Goal: Check status: Check status

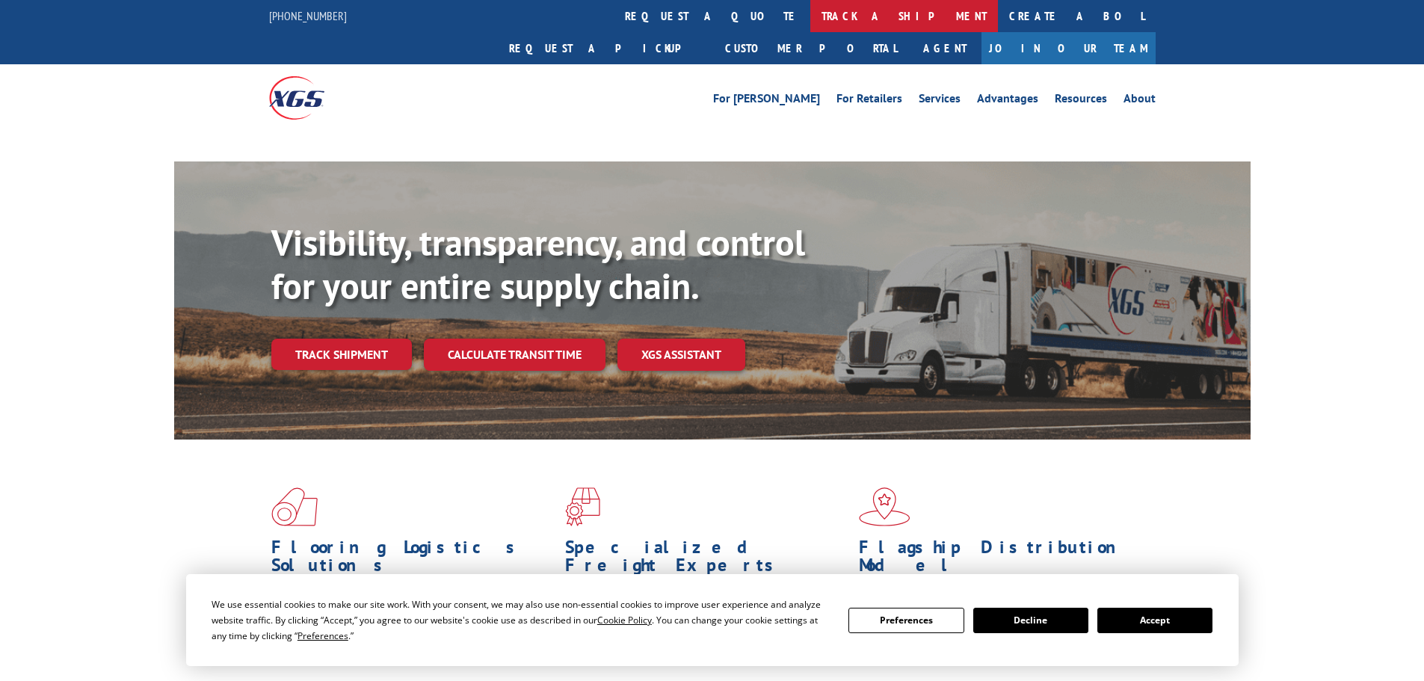
click at [811, 16] on link "track a shipment" at bounding box center [905, 16] width 188 height 32
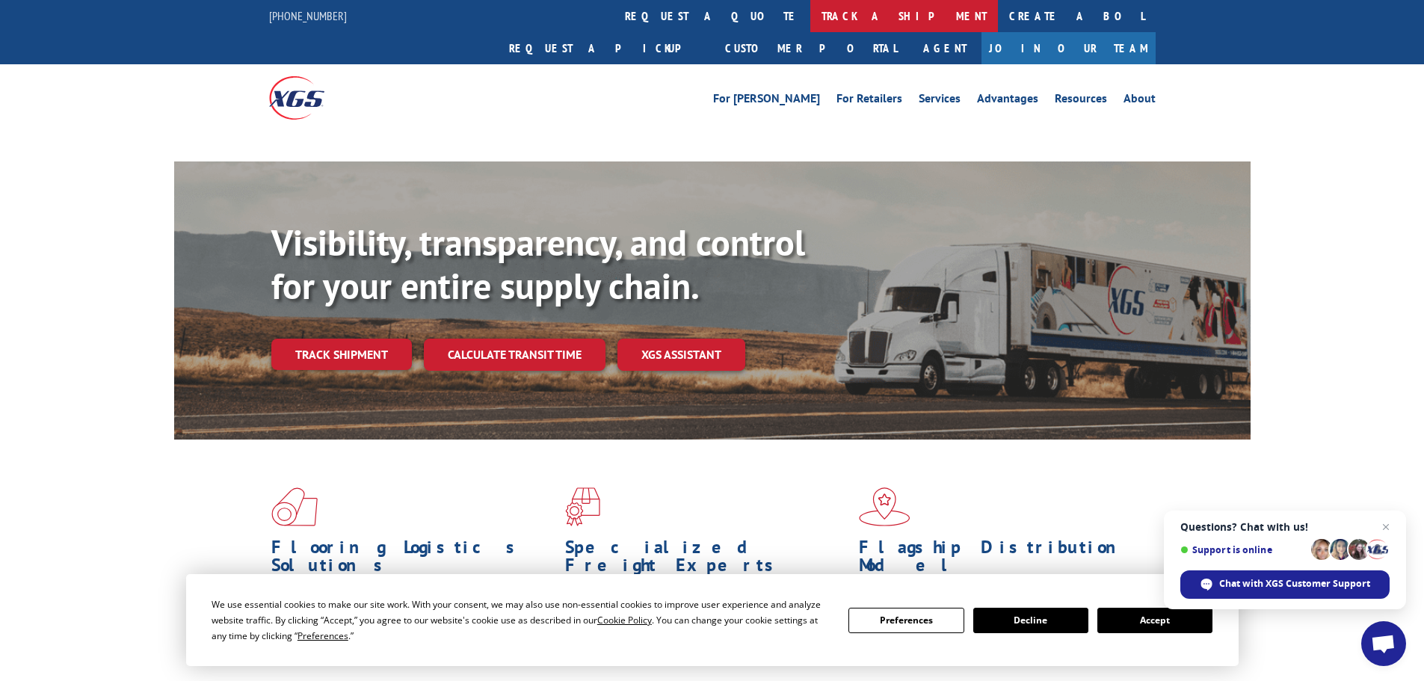
click at [811, 17] on link "track a shipment" at bounding box center [905, 16] width 188 height 32
click at [1143, 627] on button "Accept" at bounding box center [1155, 620] width 115 height 25
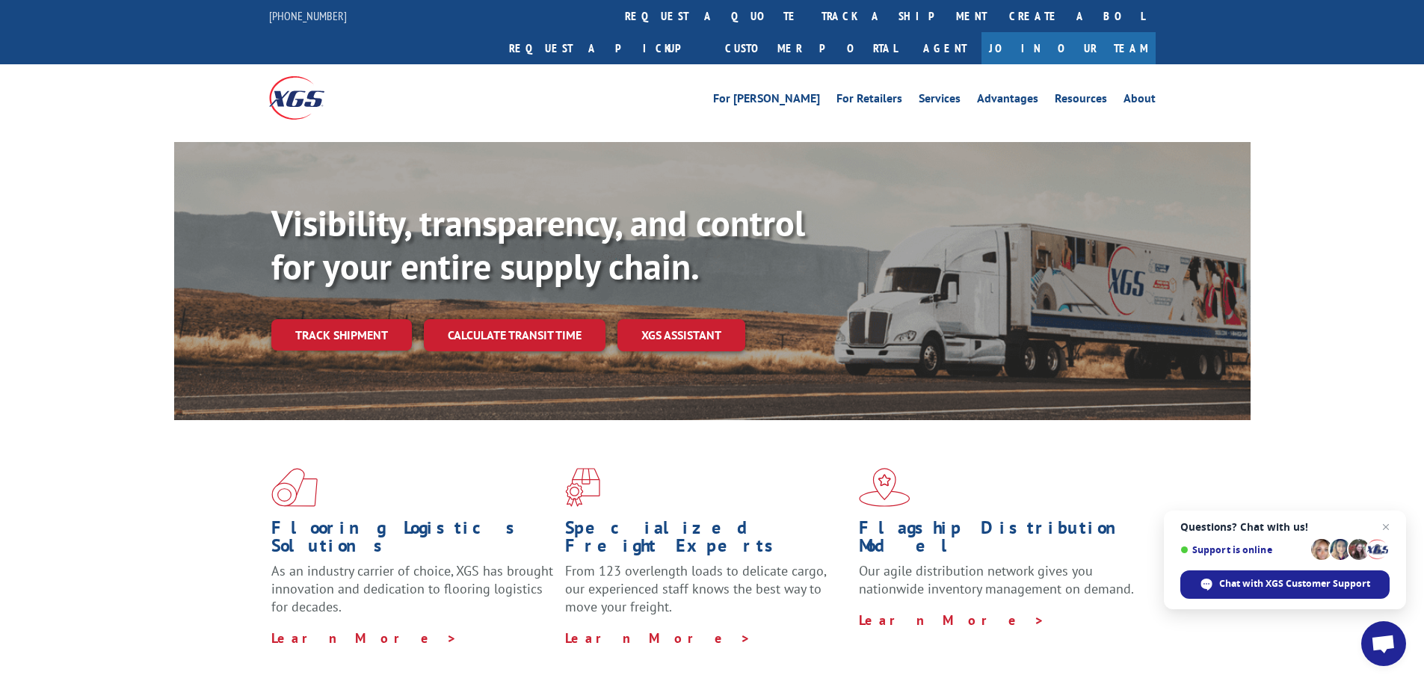
drag, startPoint x: 1384, startPoint y: 528, endPoint x: 1181, endPoint y: 357, distance: 265.3
click at [1383, 528] on span "Open chat" at bounding box center [1386, 527] width 18 height 18
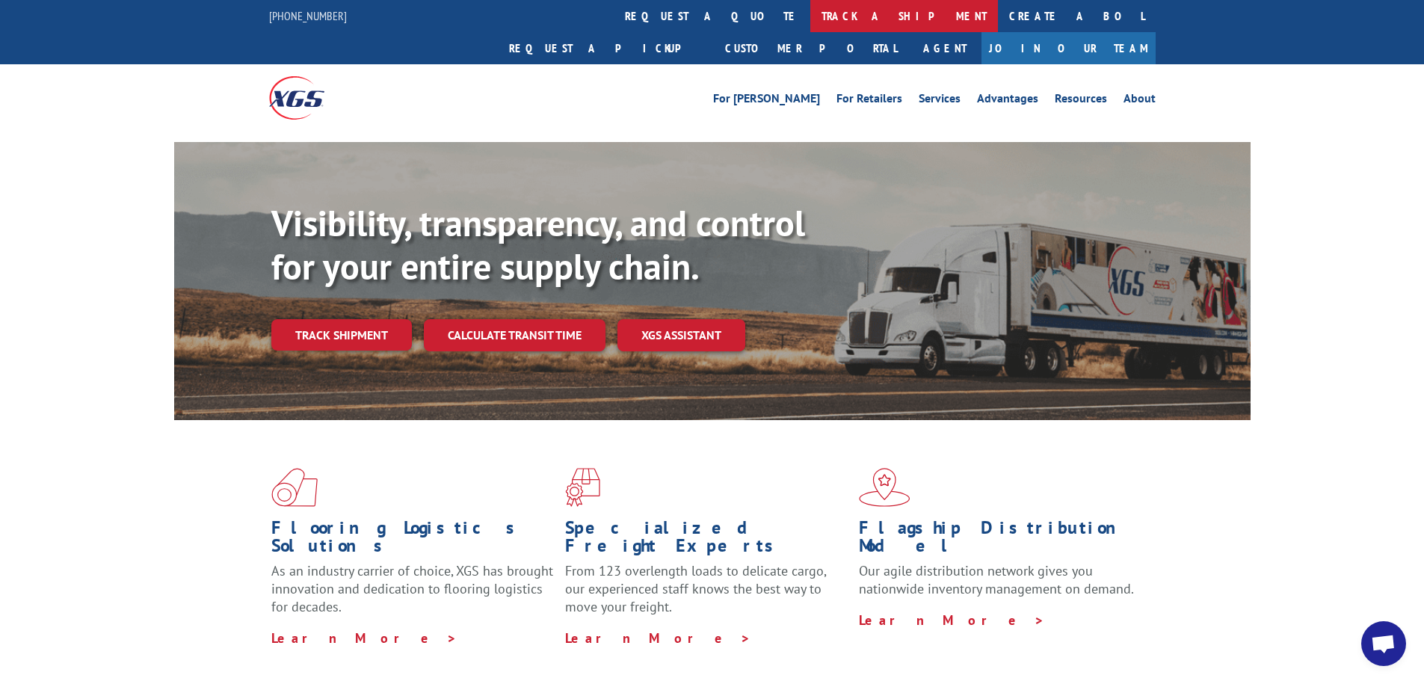
click at [811, 15] on link "track a shipment" at bounding box center [905, 16] width 188 height 32
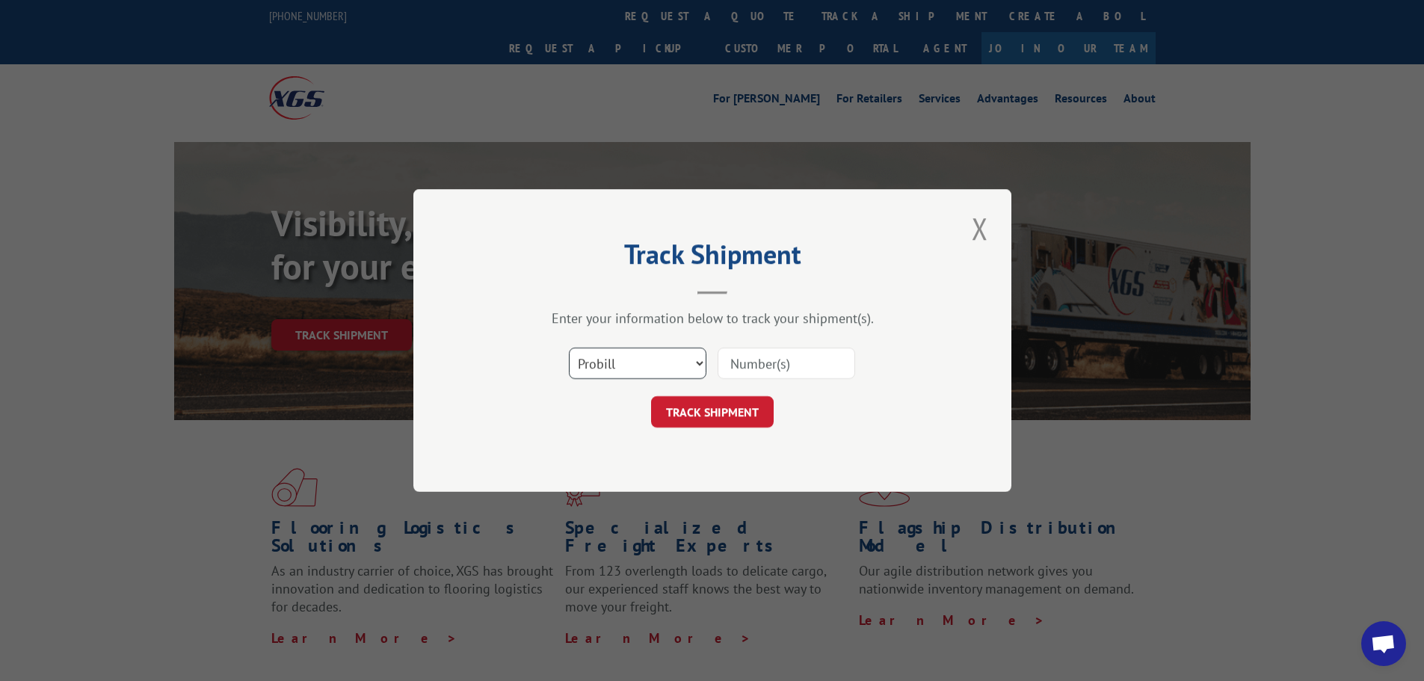
click at [628, 369] on select "Select category... Probill BOL PO" at bounding box center [638, 363] width 138 height 31
select select "bol"
click at [569, 348] on select "Select category... Probill BOL PO" at bounding box center [638, 363] width 138 height 31
click at [736, 367] on input at bounding box center [787, 363] width 138 height 31
paste input "4879674"
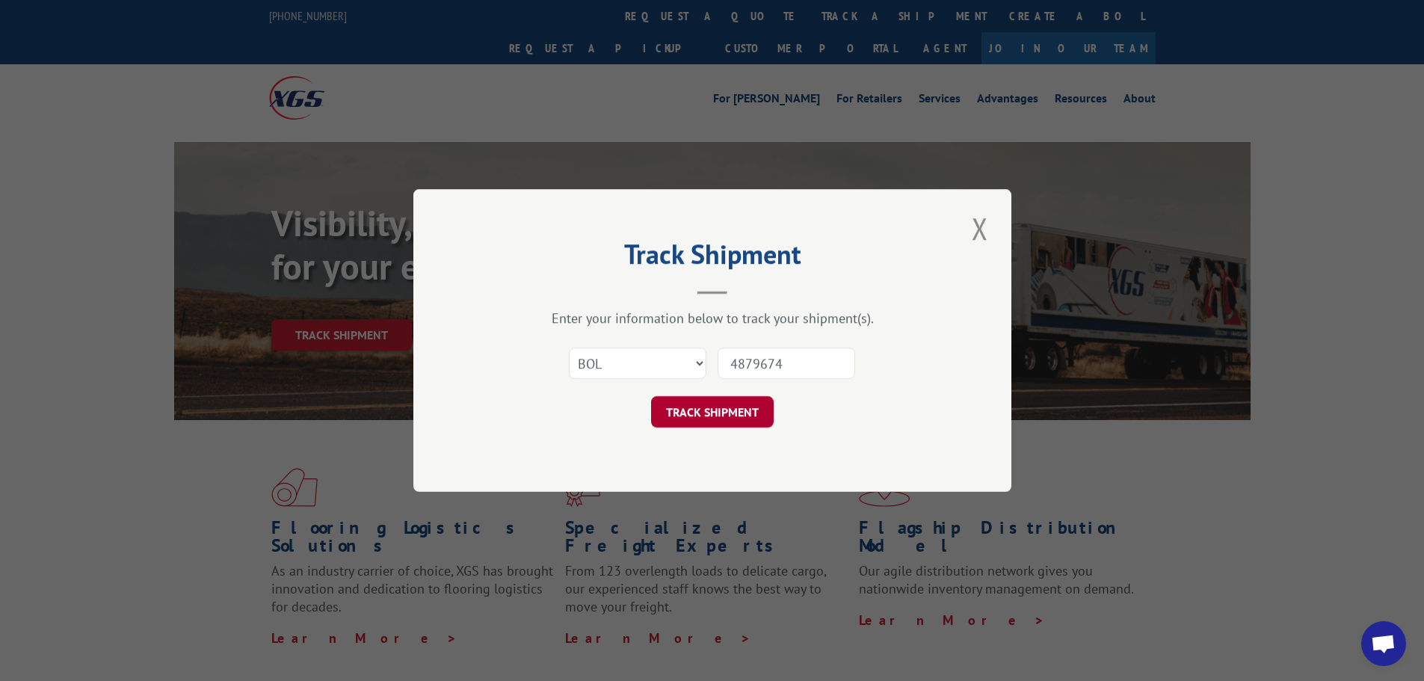
type input "4879674"
click at [715, 409] on button "TRACK SHIPMENT" at bounding box center [712, 411] width 123 height 31
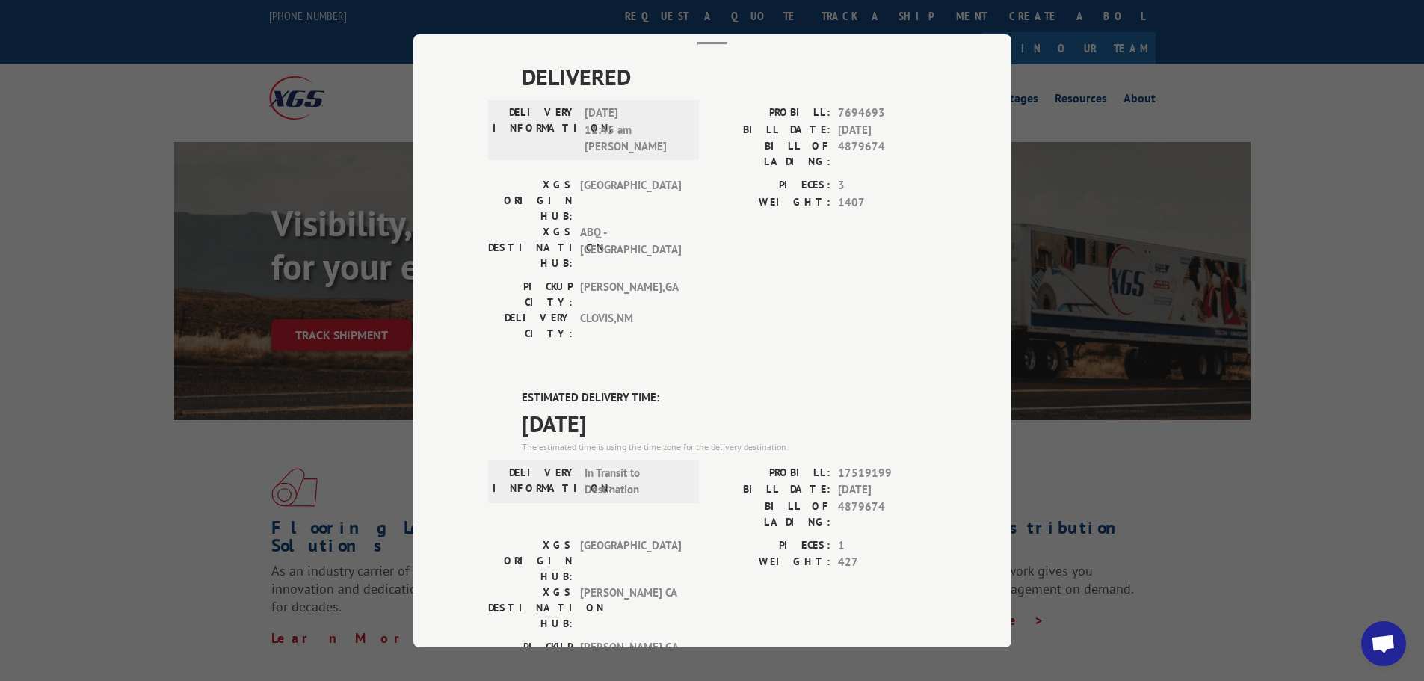
scroll to position [224, 0]
